Goal: Task Accomplishment & Management: Complete application form

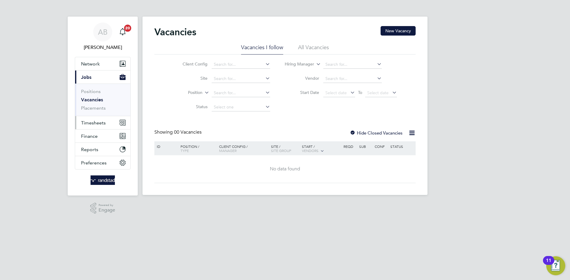
click at [88, 121] on span "Timesheets" at bounding box center [93, 123] width 25 height 6
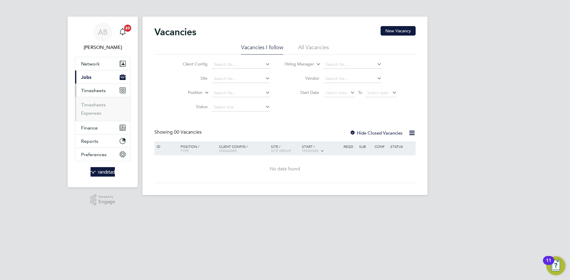
click at [98, 108] on li "Timesheets" at bounding box center [103, 106] width 45 height 8
click at [98, 106] on link "Timesheets" at bounding box center [93, 105] width 25 height 6
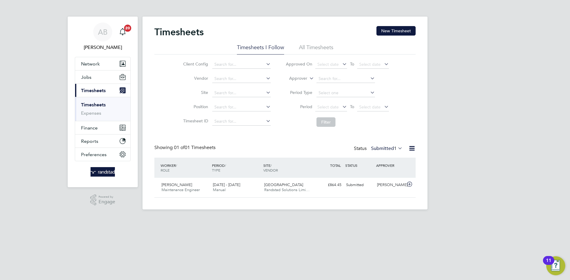
scroll to position [15, 52]
click at [392, 24] on div "Timesheets New Timesheet Timesheets I Follow All Timesheets Client Config Vendo…" at bounding box center [284, 113] width 285 height 193
click at [389, 26] on div "Timesheets New Timesheet Timesheets I Follow All Timesheets Client Config Vendo…" at bounding box center [284, 113] width 285 height 193
click at [401, 28] on button "New Timesheet" at bounding box center [395, 30] width 39 height 9
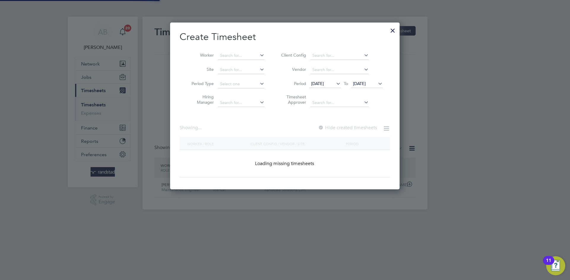
scroll to position [167, 230]
click at [222, 52] on input at bounding box center [241, 56] width 47 height 8
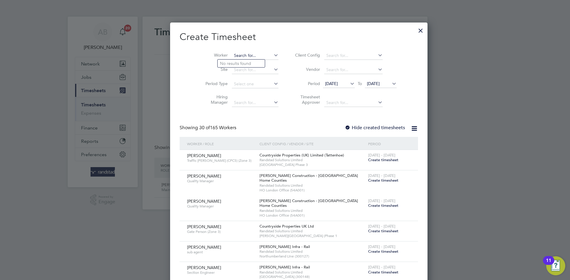
scroll to position [1019, 230]
click at [246, 60] on li "[PERSON_NAME] binovia" at bounding box center [246, 64] width 58 height 8
type input "[PERSON_NAME]"
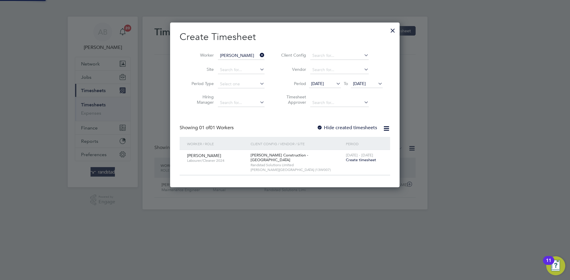
scroll to position [160, 230]
click at [353, 155] on span "[DATE] - [DATE]" at bounding box center [359, 155] width 27 height 5
click at [354, 158] on span "Create timesheet" at bounding box center [361, 160] width 30 height 5
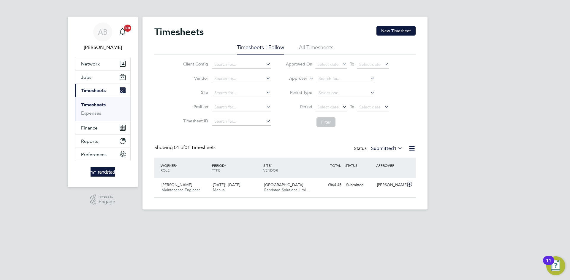
scroll to position [15, 52]
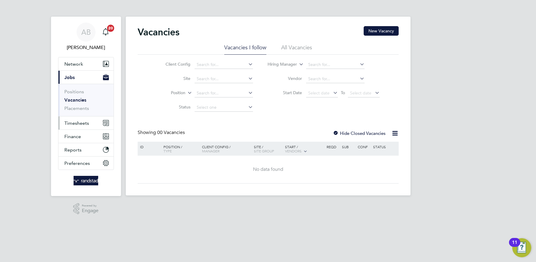
click at [84, 125] on span "Timesheets" at bounding box center [76, 123] width 25 height 6
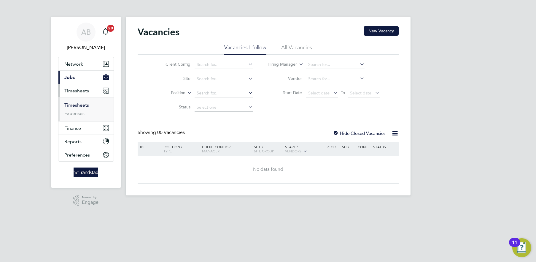
click at [73, 106] on link "Timesheets" at bounding box center [76, 105] width 25 height 6
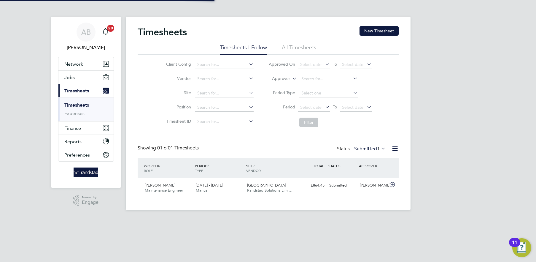
scroll to position [15, 51]
click at [381, 30] on button "New Timesheet" at bounding box center [379, 30] width 39 height 9
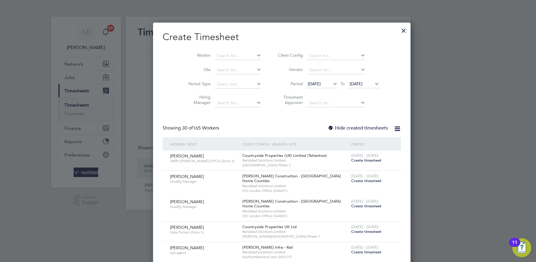
scroll to position [1018, 230]
click at [228, 54] on input at bounding box center [238, 56] width 47 height 8
click at [230, 72] on li "Abdullateef Okeniyi" at bounding box center [224, 72] width 47 height 8
type input "Abdullateef Okeniyi"
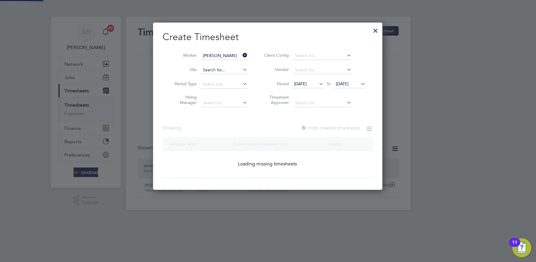
scroll to position [160, 230]
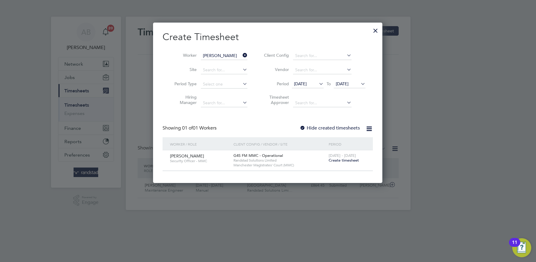
click at [355, 115] on div "Create Timesheet Worker Abdullateef Okeniyi Site Period Type Hiring Manager Cli…" at bounding box center [268, 101] width 210 height 140
click at [241, 52] on icon at bounding box center [241, 55] width 0 height 8
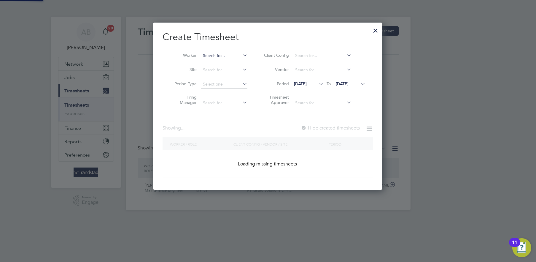
scroll to position [167, 230]
click at [223, 55] on input at bounding box center [224, 56] width 47 height 8
paste input "Francis Akinsehinwa"
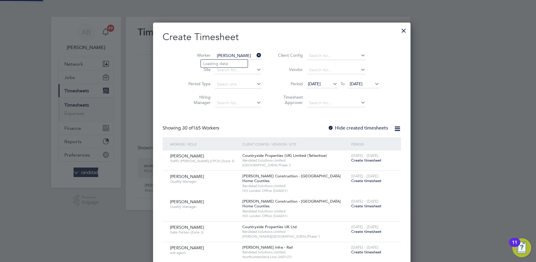
scroll to position [1018, 230]
type input "Francis Akinsehinwa"
click at [239, 65] on b "Akinsehinwa" at bounding box center [251, 63] width 25 height 5
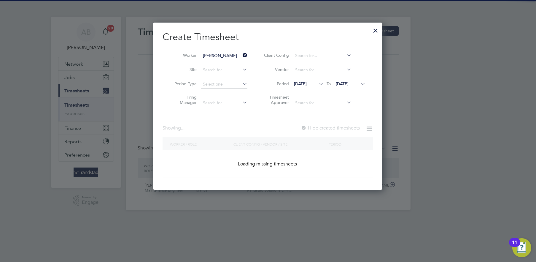
scroll to position [160, 230]
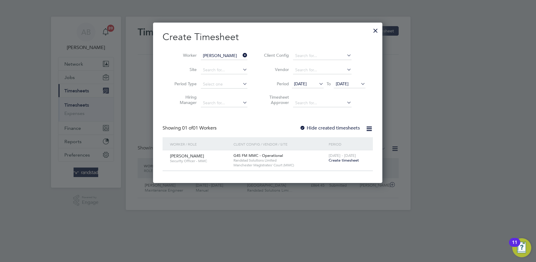
click at [304, 128] on div at bounding box center [303, 128] width 6 height 6
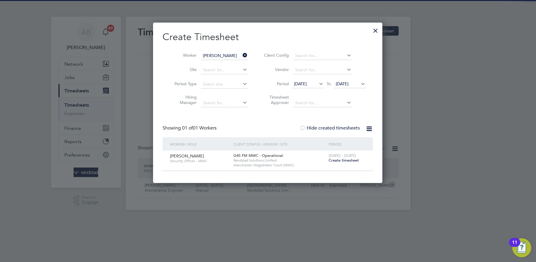
click at [301, 125] on div at bounding box center [303, 128] width 6 height 6
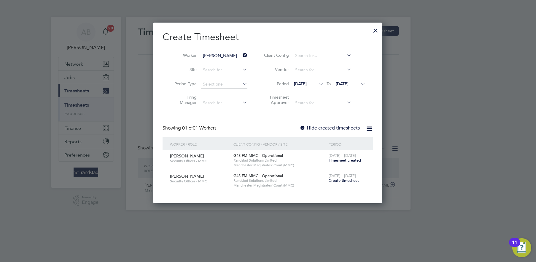
scroll to position [180, 230]
click at [241, 53] on icon at bounding box center [241, 55] width 0 height 8
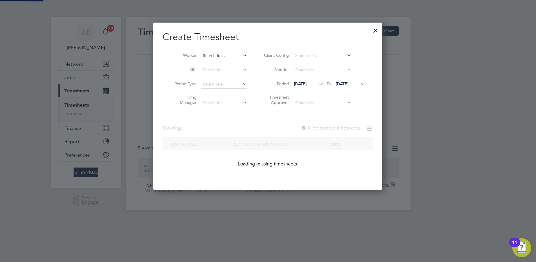
click at [224, 55] on input at bounding box center [224, 56] width 47 height 8
paste input "Olasunkanmi OKEOWO"
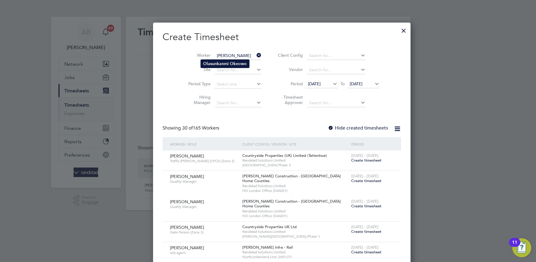
click at [228, 64] on li "Olasunkanmi Okeowo" at bounding box center [225, 64] width 48 height 8
type input "Olasunkanmi Okeowo"
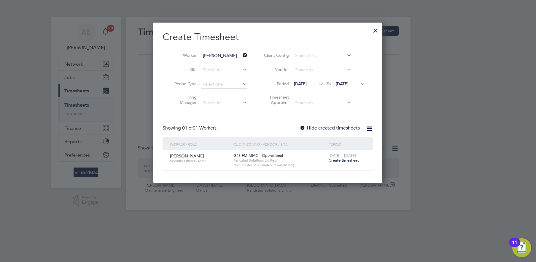
click at [241, 55] on icon at bounding box center [241, 55] width 0 height 8
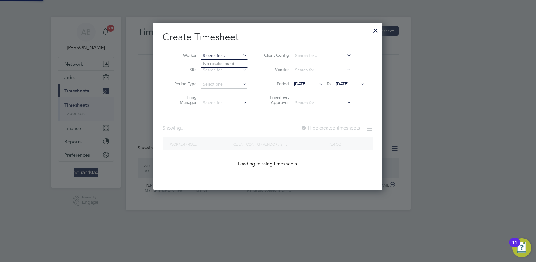
click at [232, 55] on input at bounding box center [224, 56] width 47 height 8
paste input "Tioluwase Fawole"
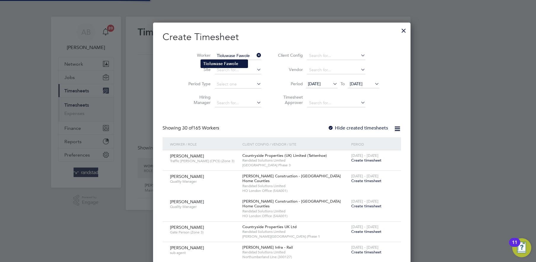
type input "Tioluwase Fawole"
click at [225, 66] on li "Tioluwase Fawole" at bounding box center [224, 64] width 47 height 8
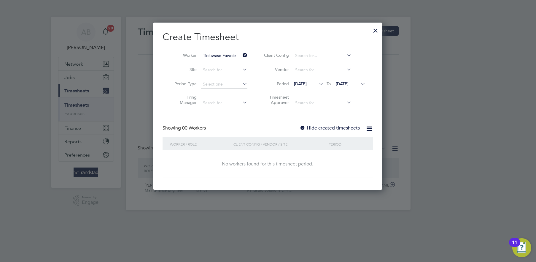
click at [304, 126] on div at bounding box center [303, 128] width 6 height 6
click at [336, 85] on span "[DATE]" at bounding box center [342, 83] width 13 height 5
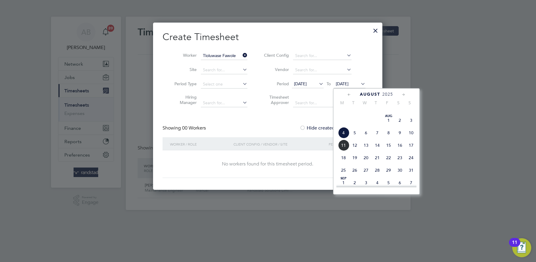
click at [345, 151] on span "11" at bounding box center [343, 144] width 11 height 11
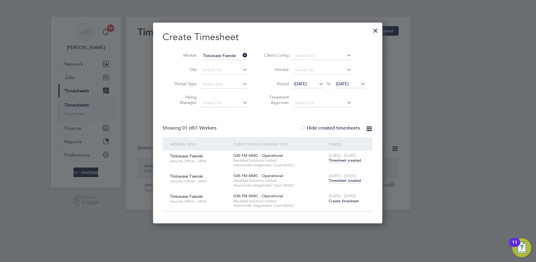
click at [348, 179] on span "Timesheet created" at bounding box center [345, 180] width 32 height 5
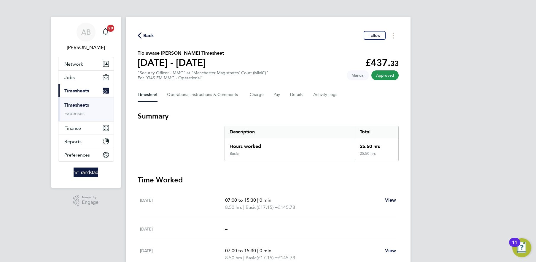
click at [142, 32] on button "Back" at bounding box center [146, 35] width 17 height 7
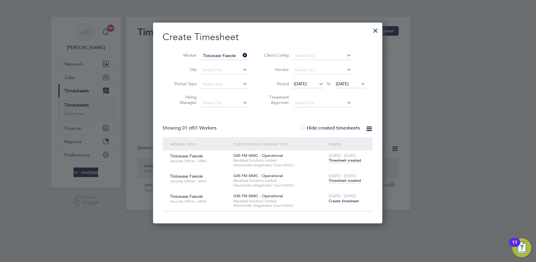
click at [241, 53] on icon at bounding box center [241, 55] width 0 height 8
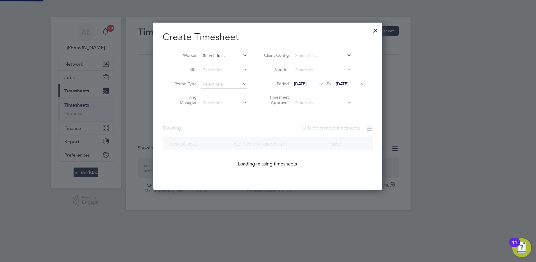
click at [222, 53] on input at bounding box center [224, 56] width 47 height 8
paste input "Olasunkanmi OKEOWO"
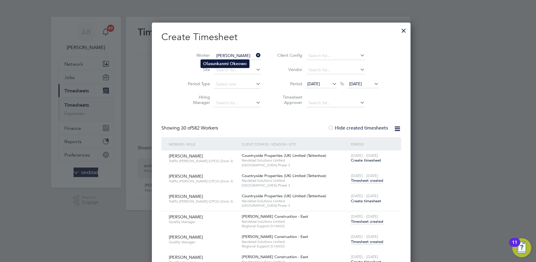
click at [227, 67] on li "Olasunkanmi Okeowo" at bounding box center [225, 64] width 48 height 8
type input "Olasunkanmi Okeowo"
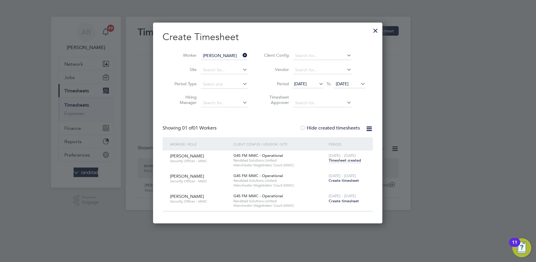
click at [380, 31] on div at bounding box center [375, 29] width 11 height 11
